Goal: Find specific page/section: Find specific page/section

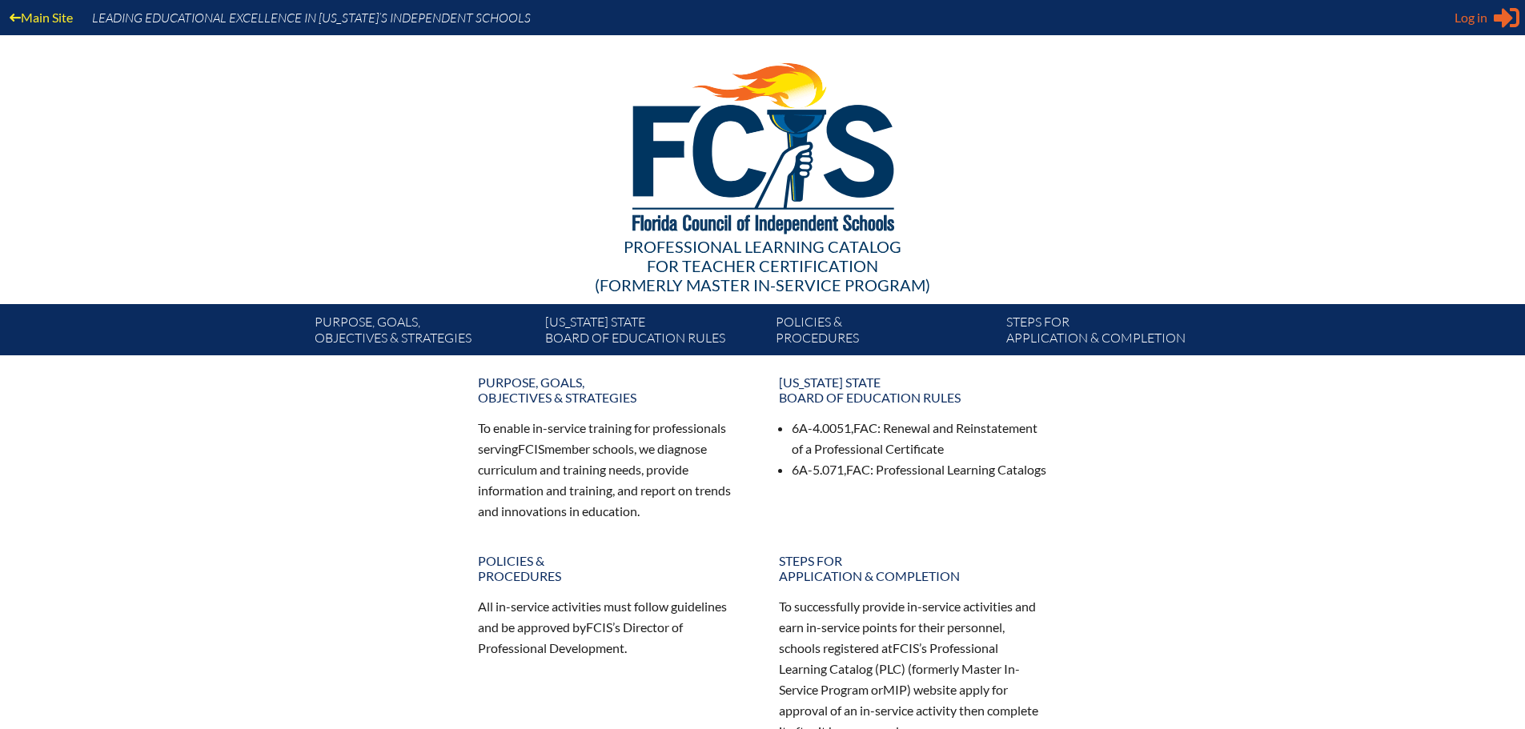
type input "[EMAIL_ADDRESS][DOMAIN_NAME]"
click at [1462, 24] on span "Log in" at bounding box center [1470, 17] width 33 height 19
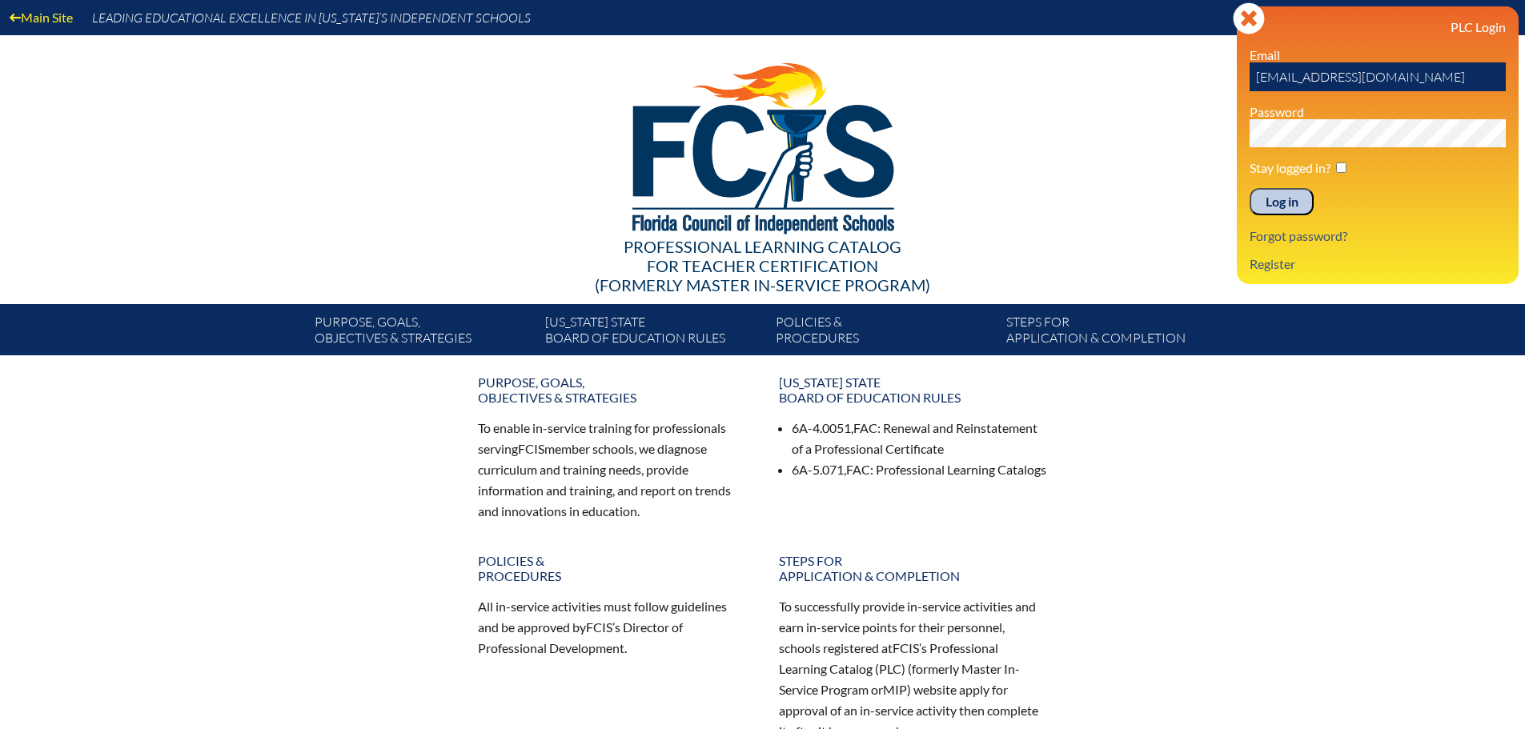
click at [1286, 201] on input "Log in" at bounding box center [1282, 201] width 64 height 27
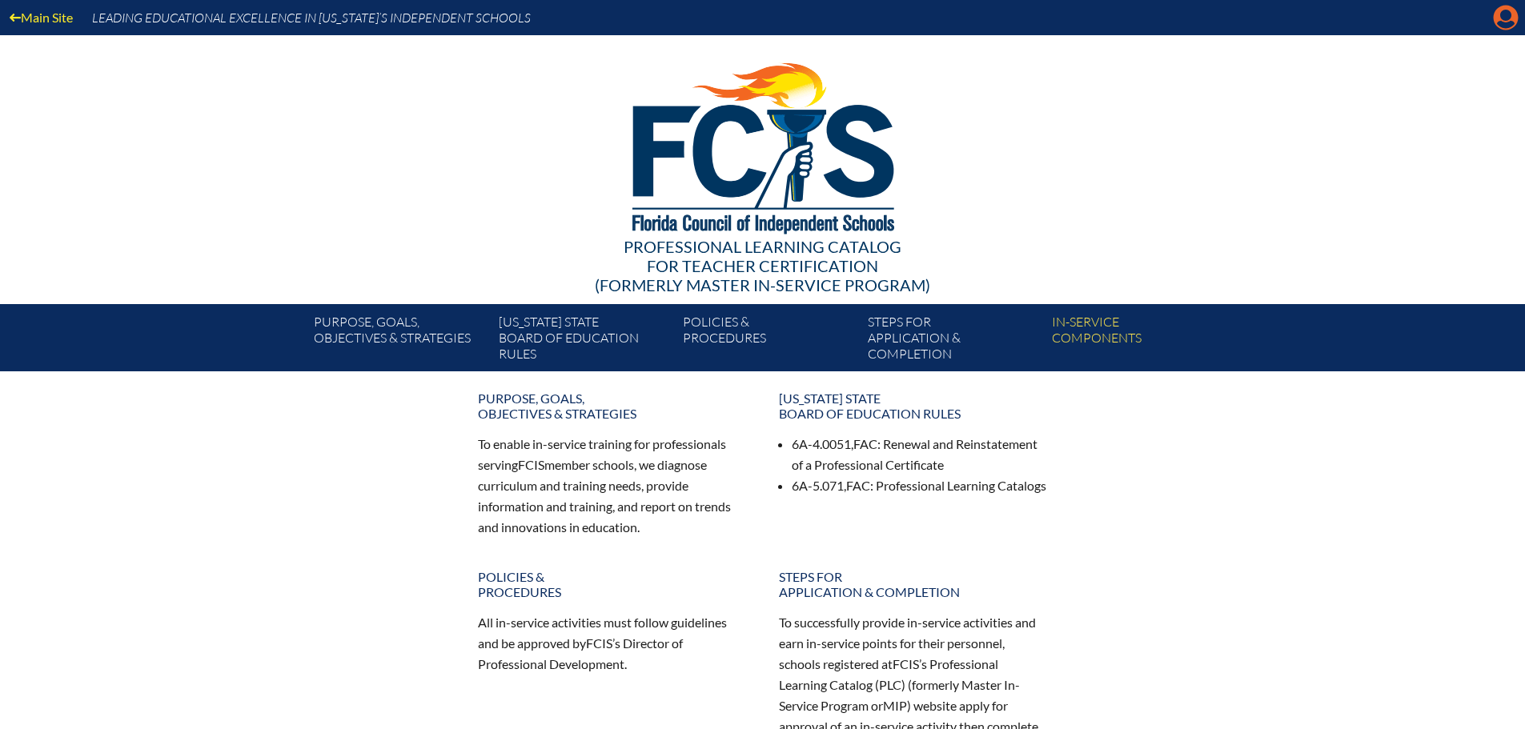
click at [1503, 25] on icon "Manage account" at bounding box center [1506, 18] width 26 height 26
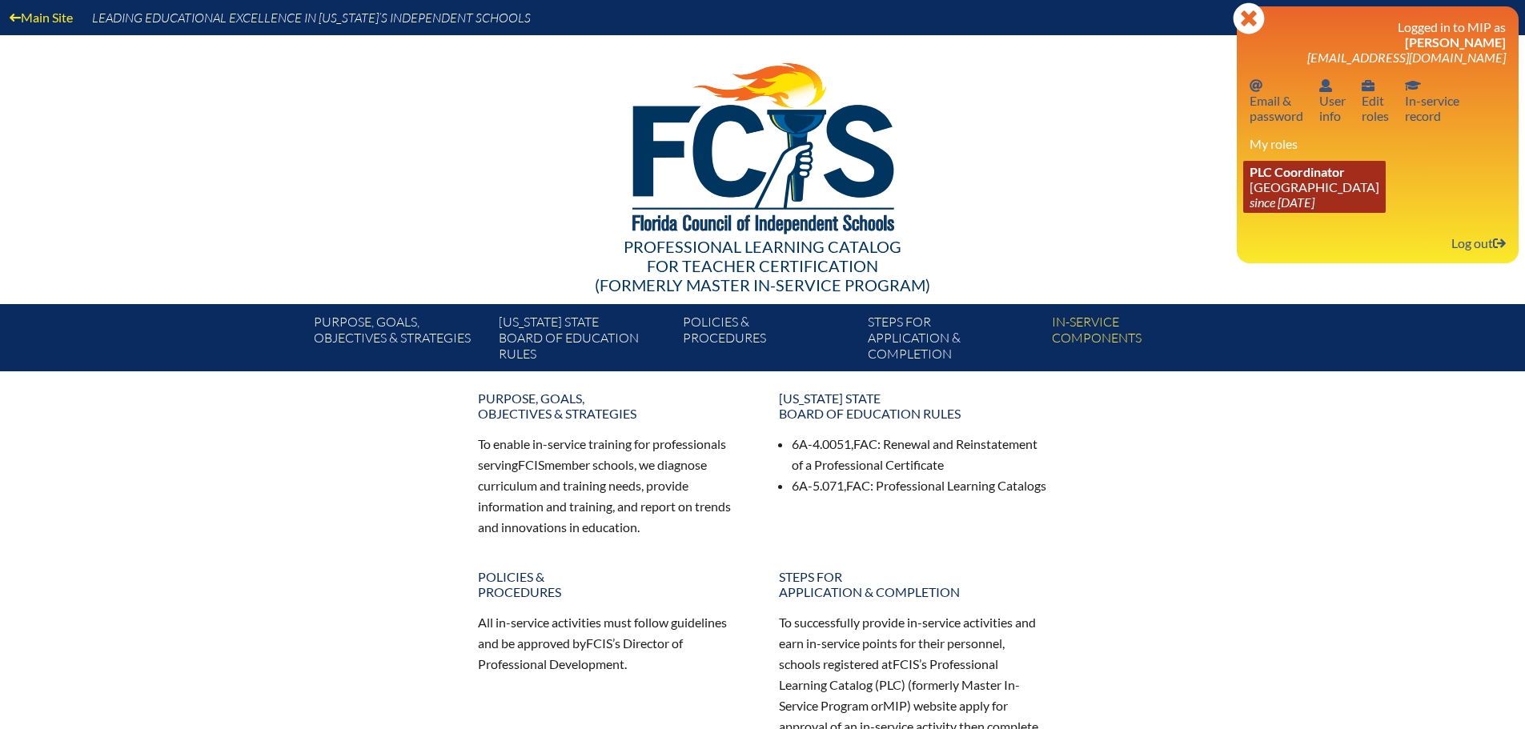
click at [1294, 192] on link "PLC Coordinator Geneva School since 2023 Jul 1" at bounding box center [1314, 187] width 142 height 52
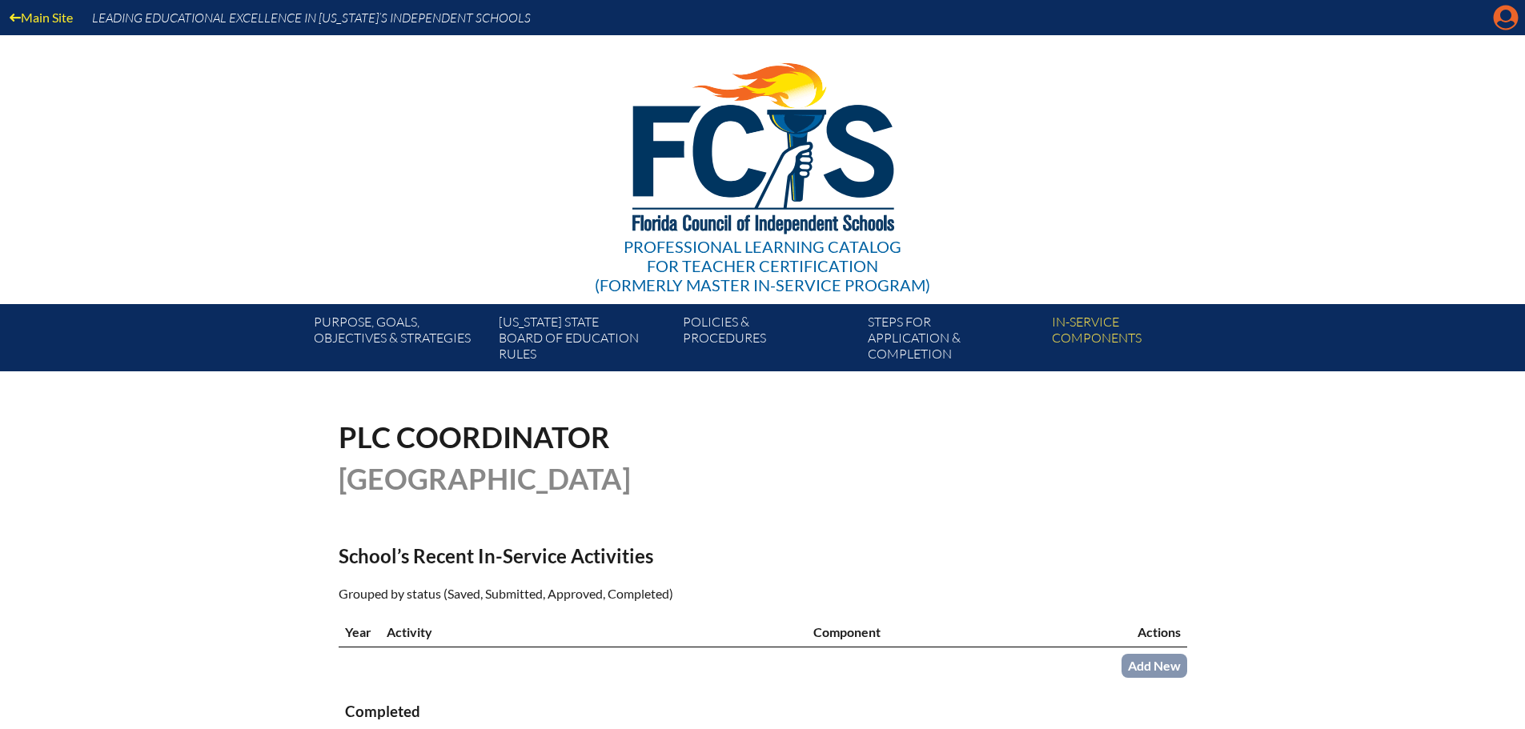
click at [1504, 23] on icon "Manage account" at bounding box center [1506, 18] width 26 height 26
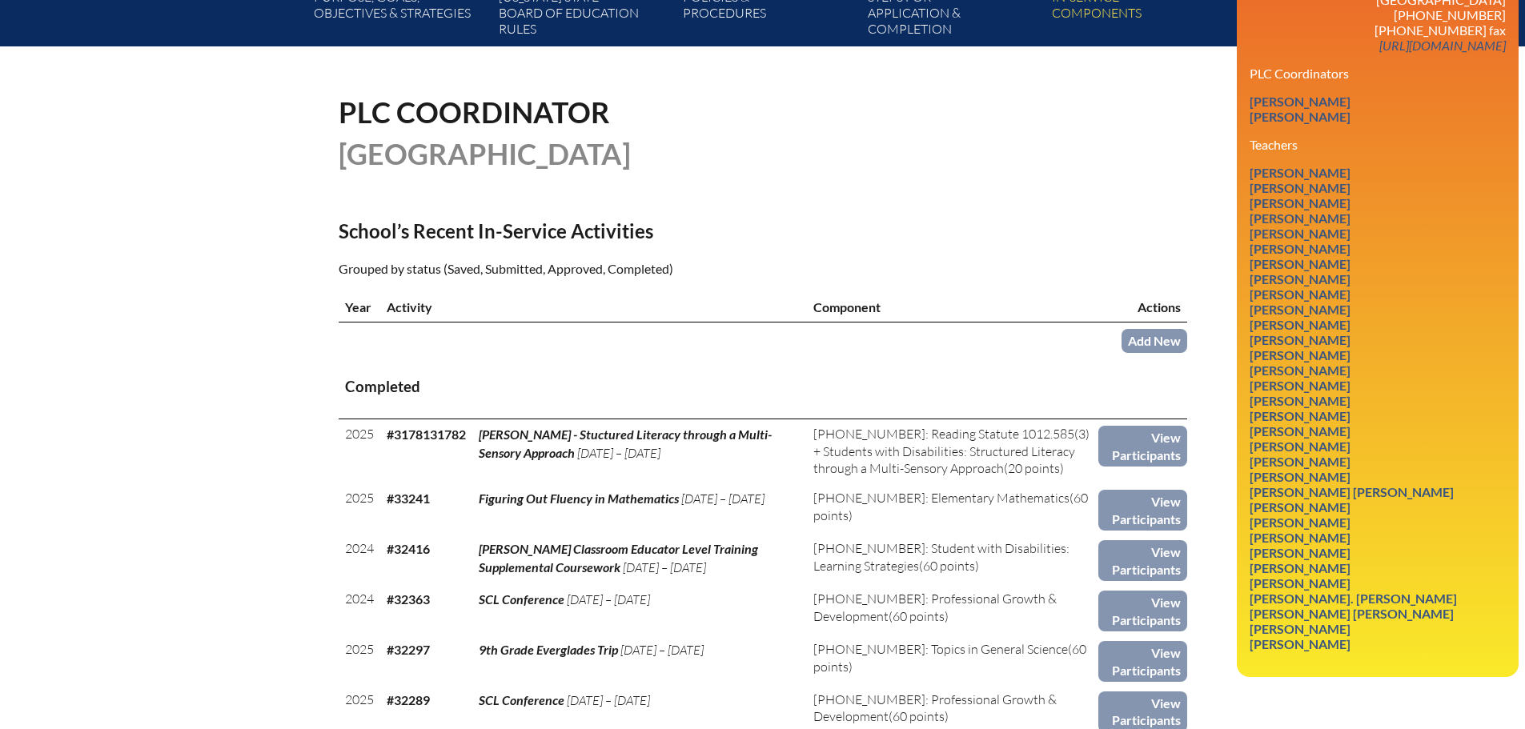
scroll to position [400, 0]
